Goal: Transaction & Acquisition: Purchase product/service

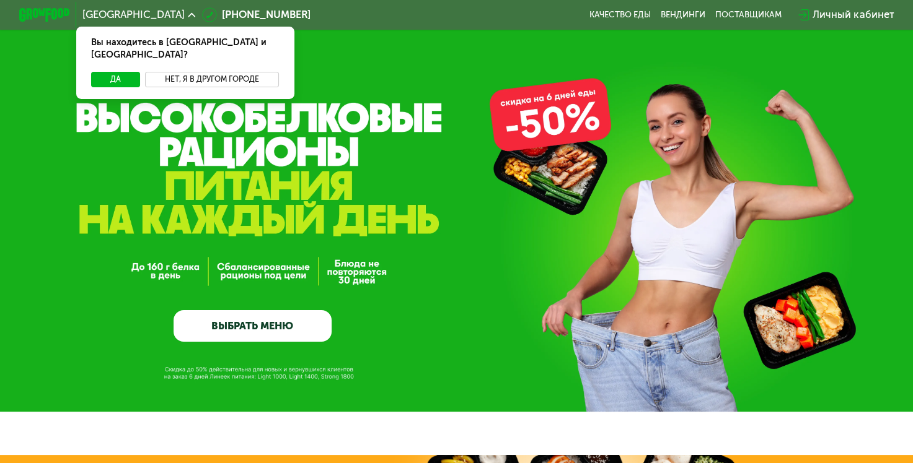
click at [248, 72] on button "Нет, я в другом городе" at bounding box center [212, 79] width 134 height 15
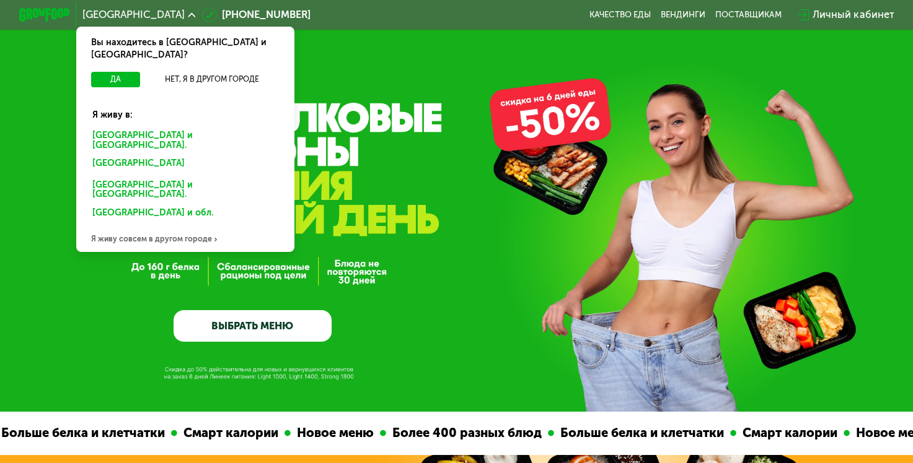
click at [129, 127] on div "[GEOGRAPHIC_DATA] и [GEOGRAPHIC_DATA]." at bounding box center [185, 140] width 203 height 27
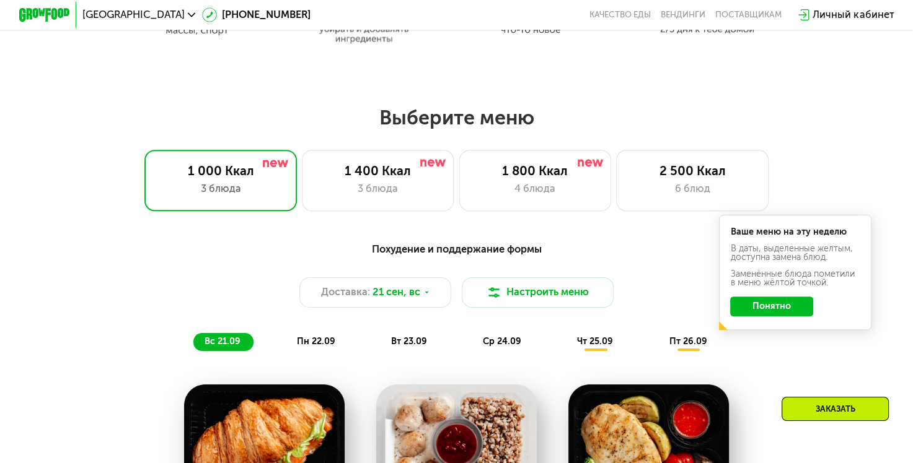
scroll to position [744, 0]
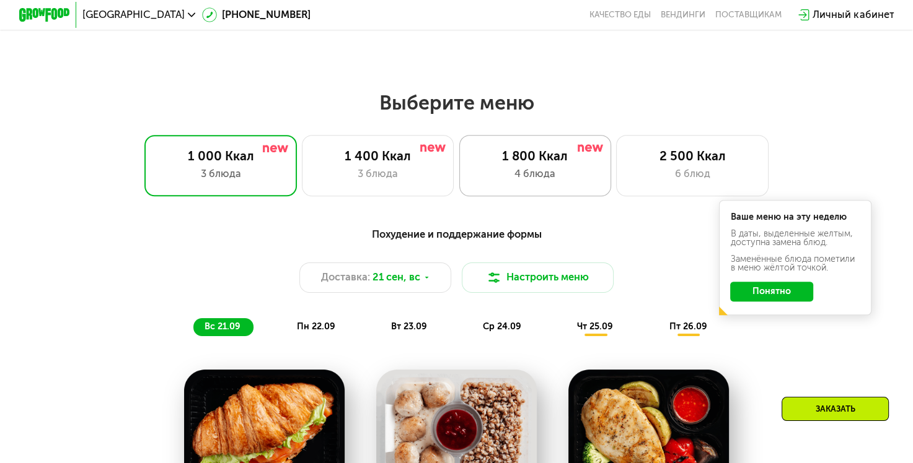
click at [547, 164] on div "1 800 Ккал" at bounding box center [535, 156] width 126 height 15
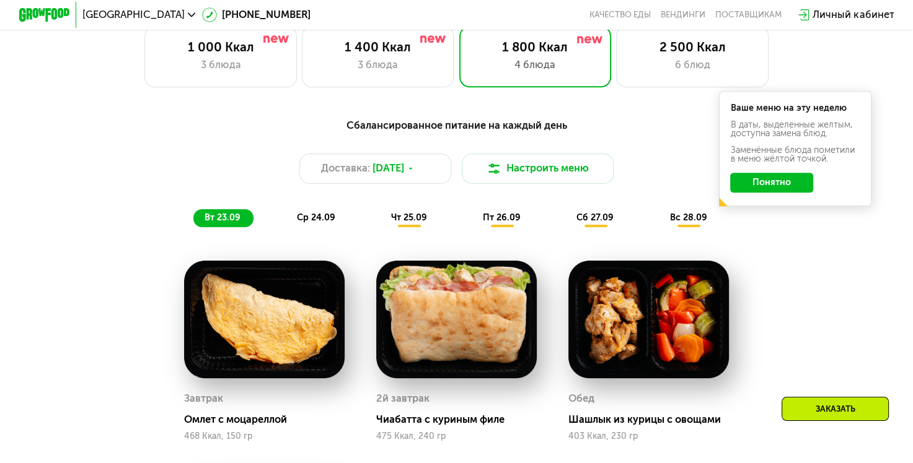
scroll to position [806, 0]
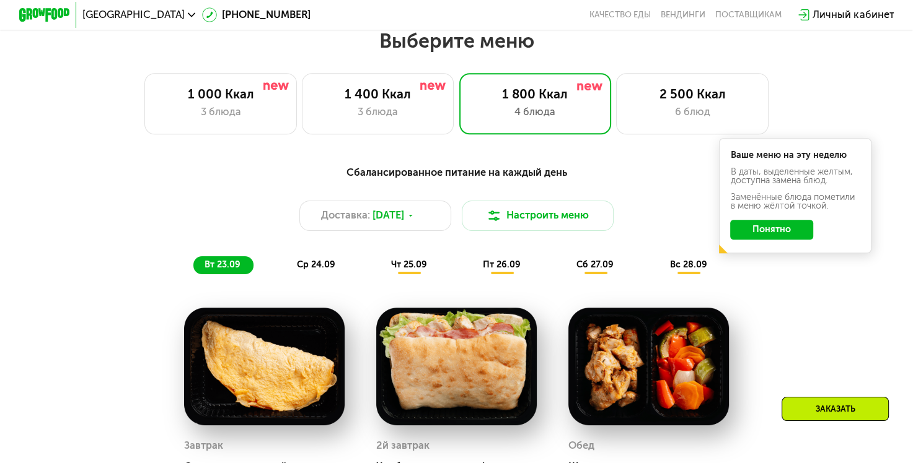
click at [773, 233] on button "Понятно" at bounding box center [771, 230] width 83 height 20
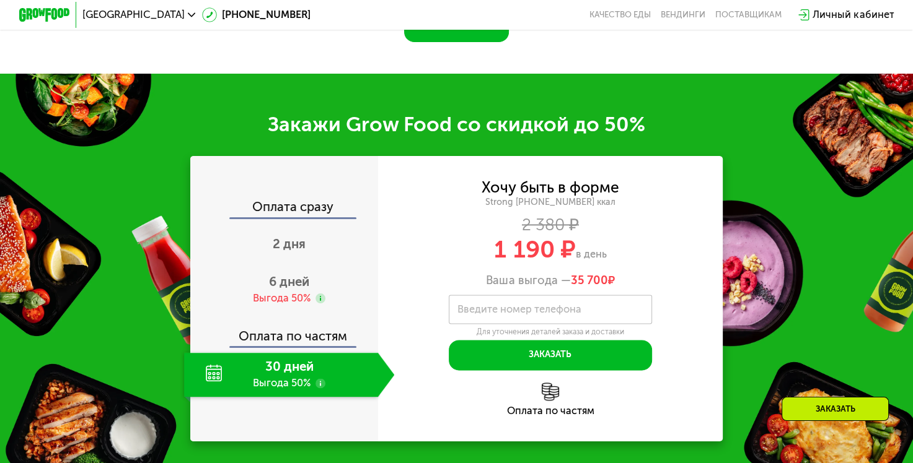
scroll to position [1549, 0]
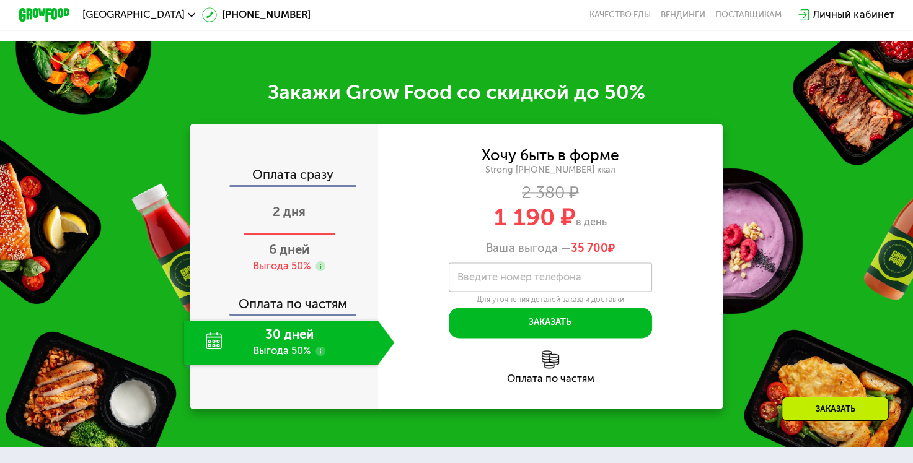
click at [297, 219] on span "2 дня" at bounding box center [289, 211] width 33 height 15
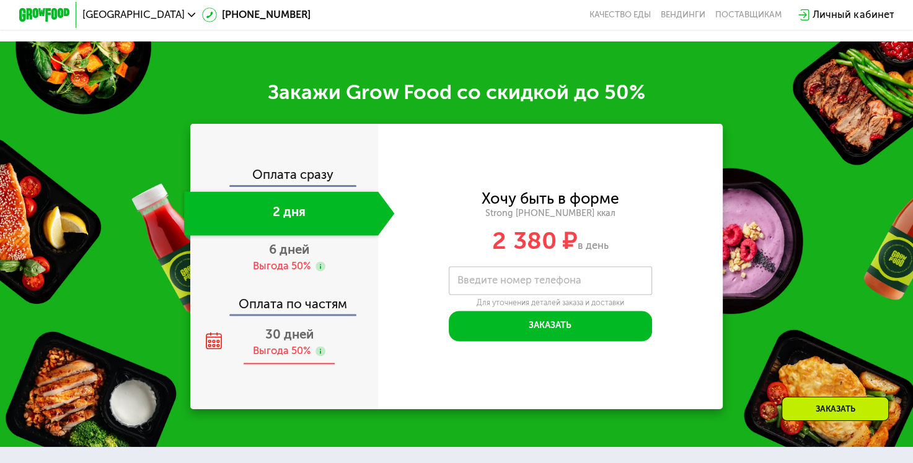
click at [309, 342] on span "30 дней" at bounding box center [289, 334] width 48 height 15
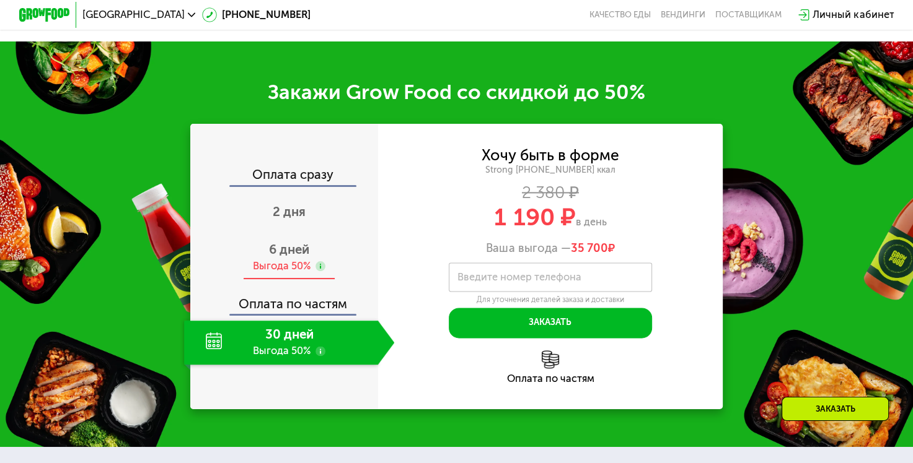
click at [285, 274] on div "Выгода 50%" at bounding box center [282, 267] width 58 height 14
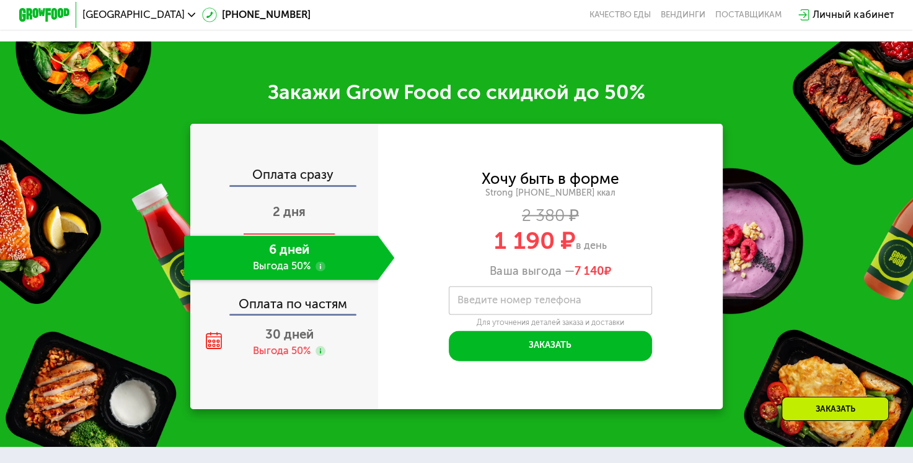
click at [301, 219] on span "2 дня" at bounding box center [289, 211] width 33 height 15
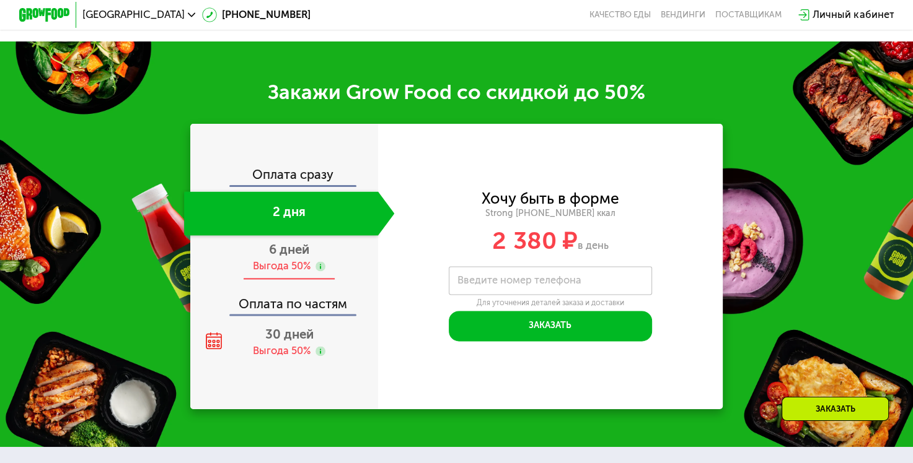
click at [293, 257] on span "6 дней" at bounding box center [289, 249] width 40 height 15
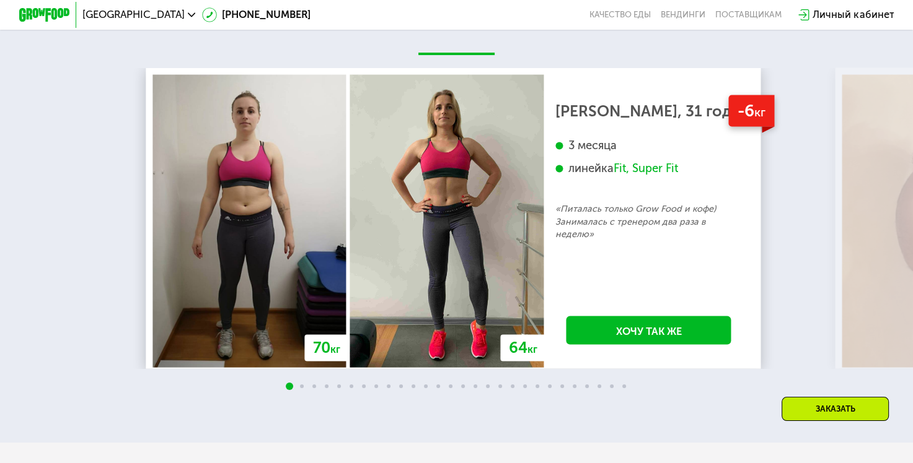
scroll to position [2479, 0]
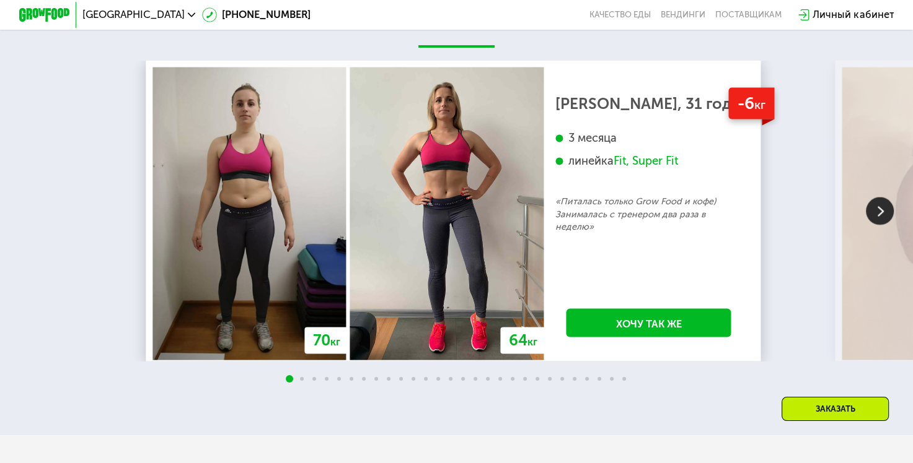
click at [876, 224] on img at bounding box center [880, 212] width 28 height 28
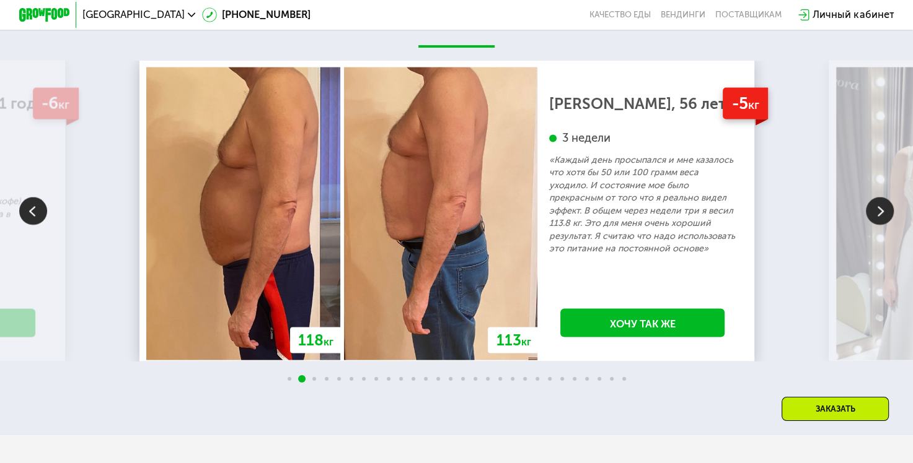
click at [875, 225] on img at bounding box center [880, 212] width 28 height 28
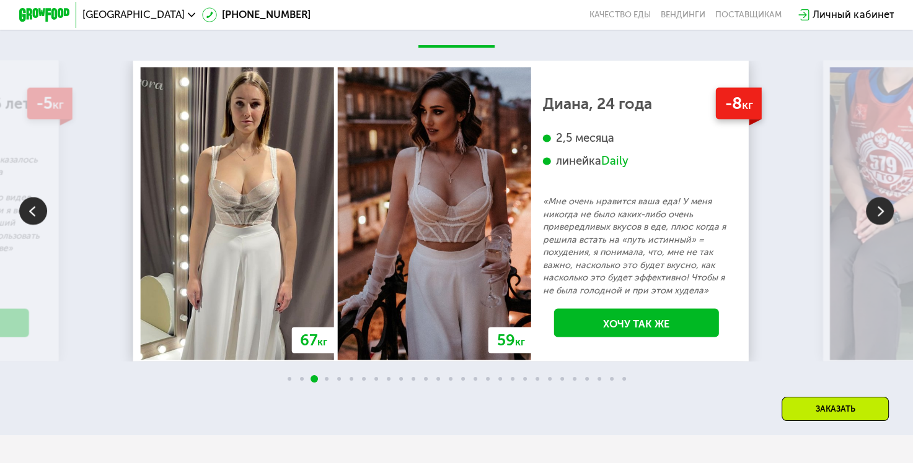
click at [875, 225] on img at bounding box center [880, 212] width 28 height 28
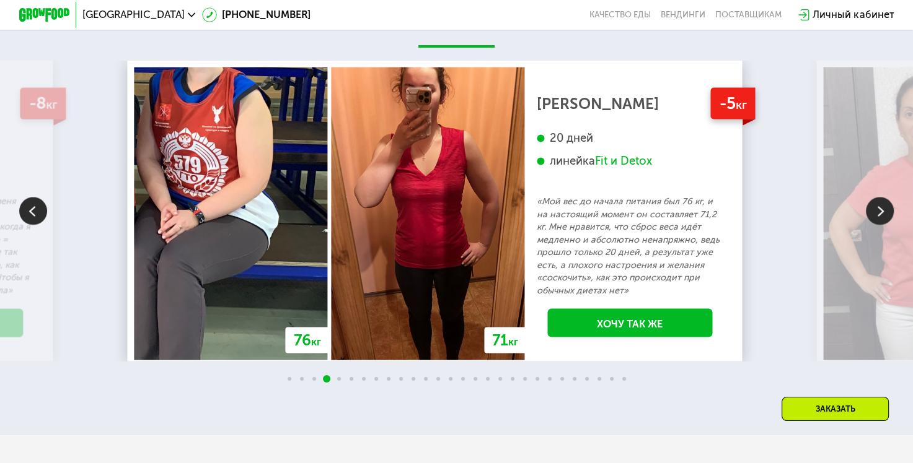
click at [875, 225] on img at bounding box center [880, 212] width 28 height 28
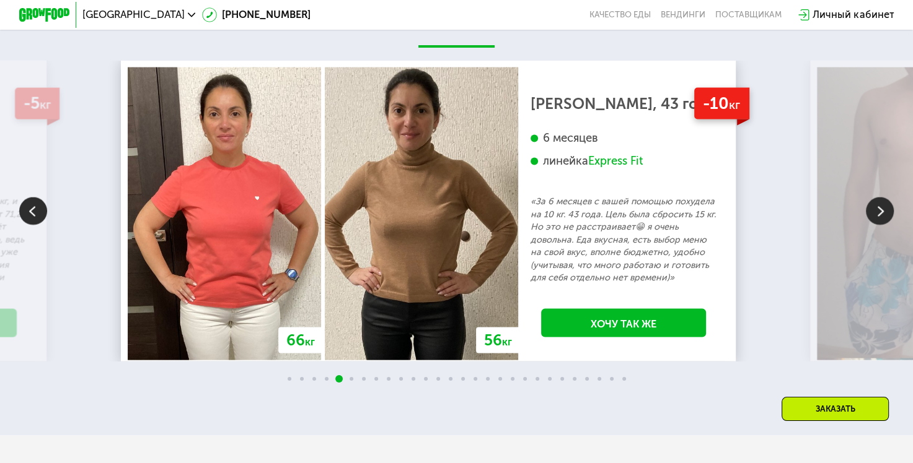
click at [875, 226] on img at bounding box center [880, 212] width 28 height 28
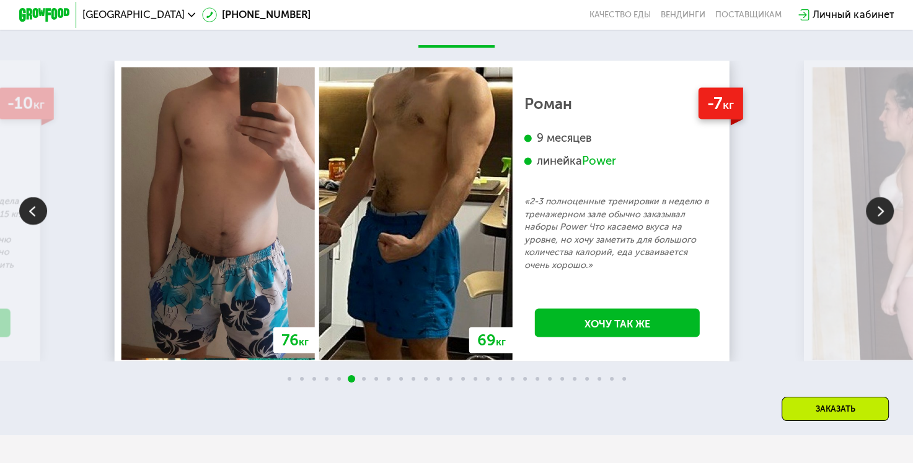
click at [875, 226] on img at bounding box center [880, 212] width 28 height 28
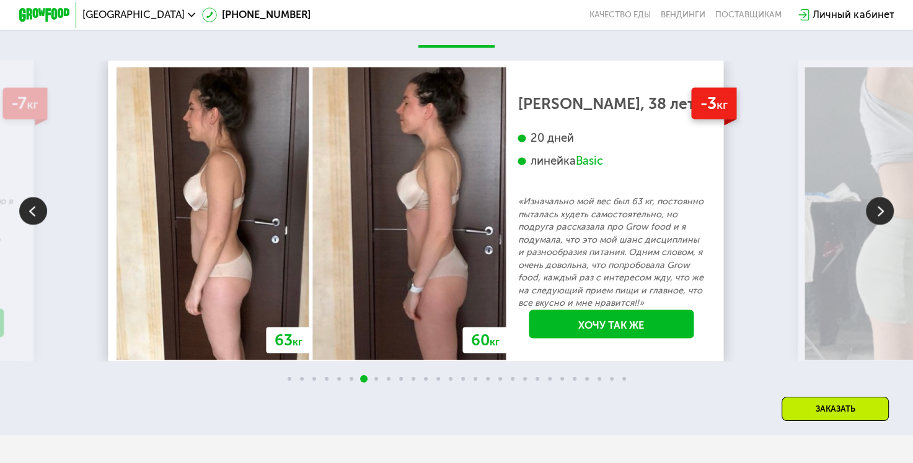
click at [875, 226] on img at bounding box center [880, 212] width 28 height 28
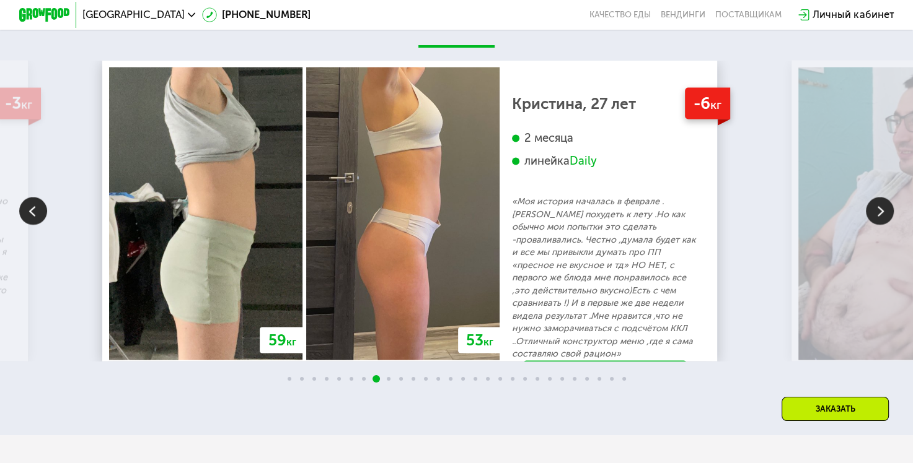
click at [880, 219] on img at bounding box center [880, 212] width 28 height 28
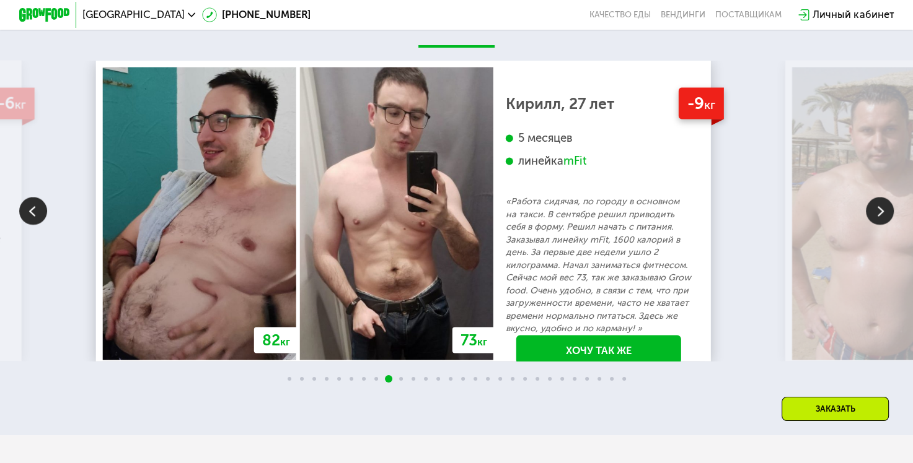
click at [880, 223] on img at bounding box center [880, 212] width 28 height 28
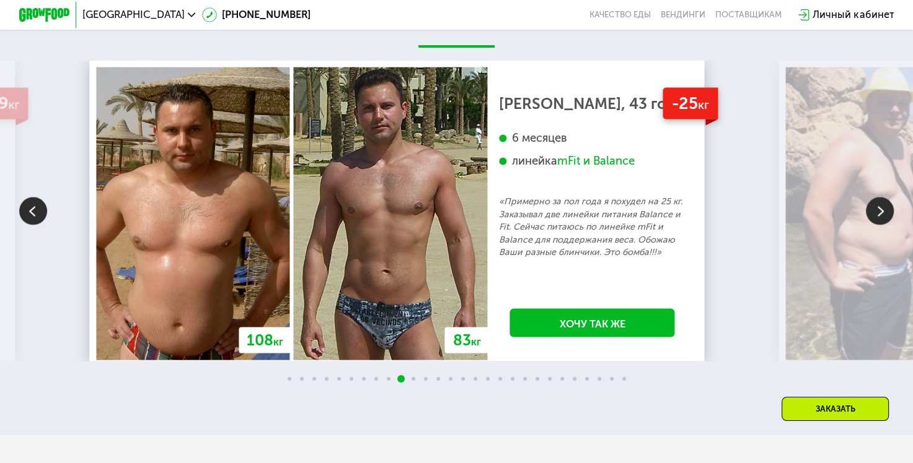
click at [880, 224] on img at bounding box center [880, 212] width 28 height 28
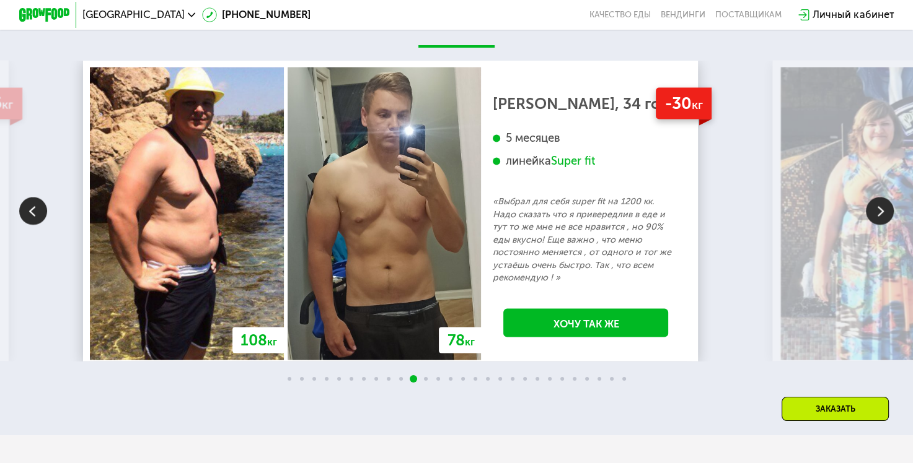
click at [880, 224] on img at bounding box center [880, 212] width 28 height 28
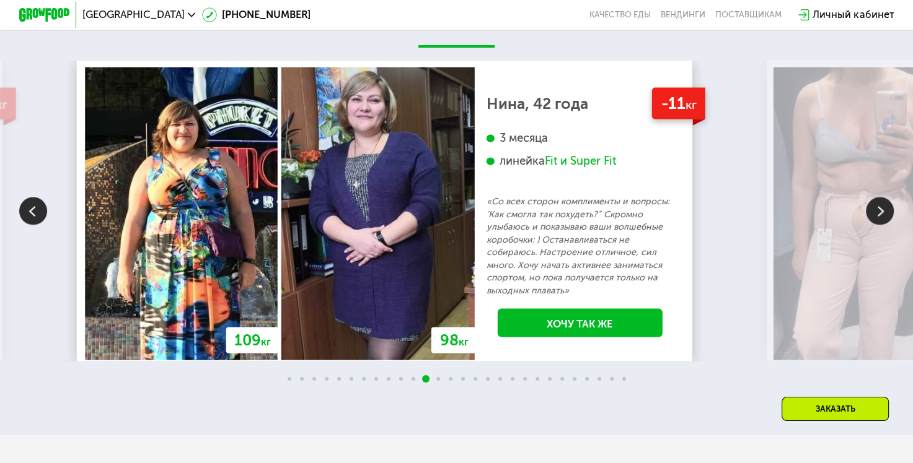
click at [880, 224] on img at bounding box center [880, 212] width 28 height 28
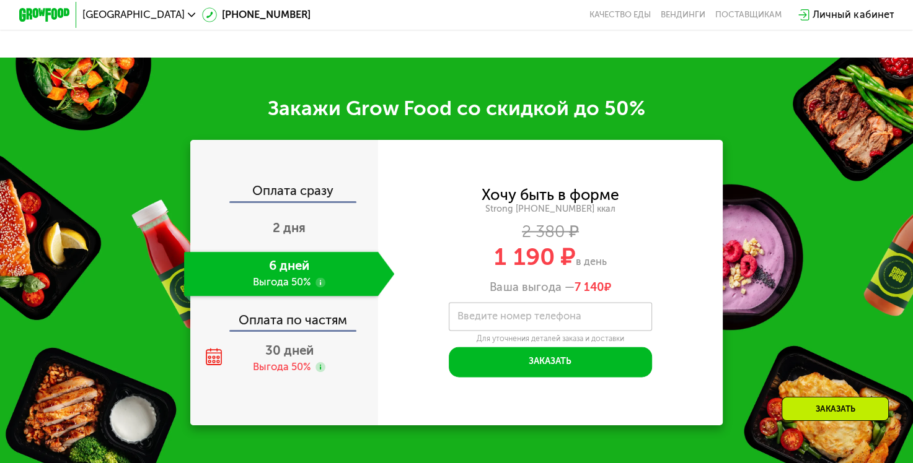
scroll to position [1549, 0]
